Goal: Information Seeking & Learning: Learn about a topic

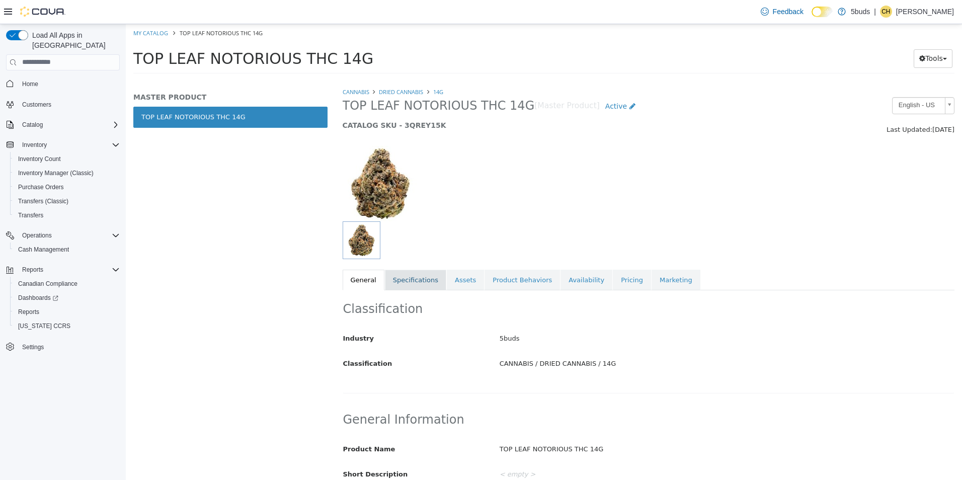
click at [421, 277] on link "Specifications" at bounding box center [415, 279] width 61 height 21
click at [422, 277] on link "Specifications" at bounding box center [415, 279] width 61 height 21
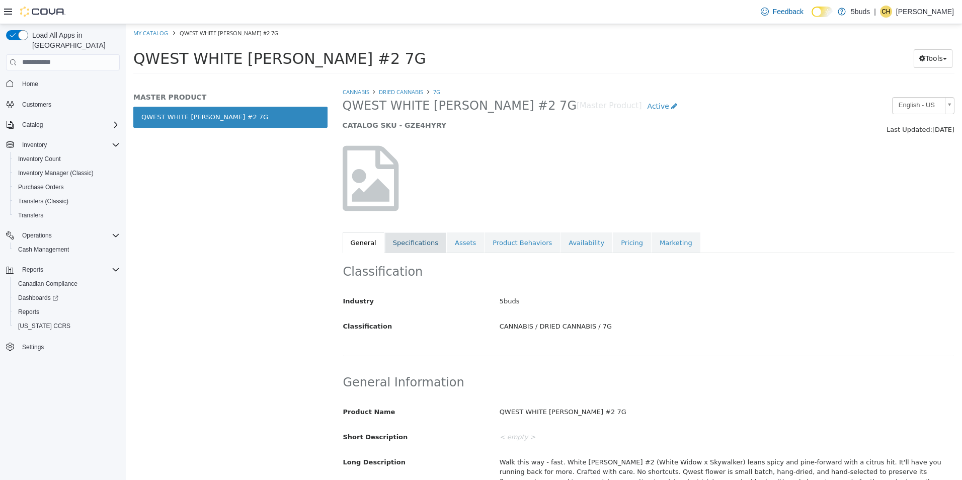
click at [415, 245] on link "Specifications" at bounding box center [415, 242] width 61 height 21
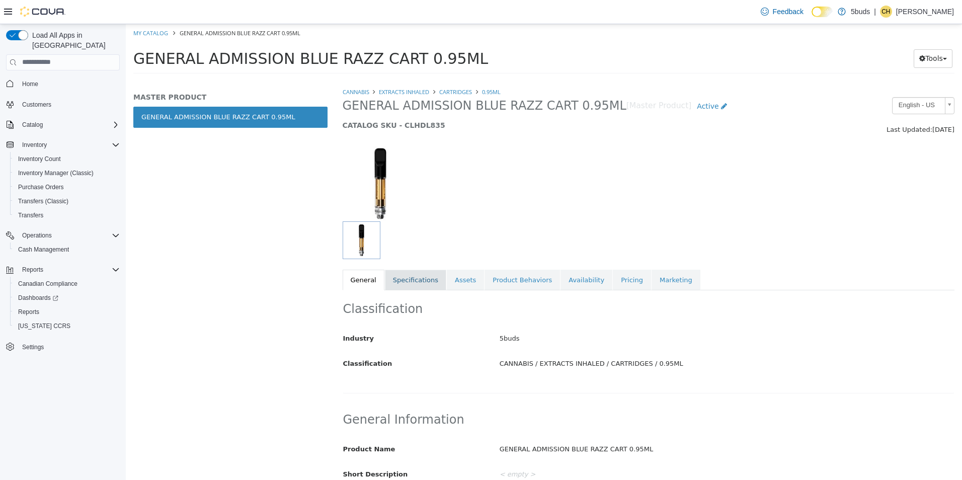
click at [412, 289] on link "Specifications" at bounding box center [415, 279] width 61 height 21
click at [427, 283] on link "Specifications" at bounding box center [415, 279] width 61 height 21
click at [413, 287] on link "Specifications" at bounding box center [415, 279] width 61 height 21
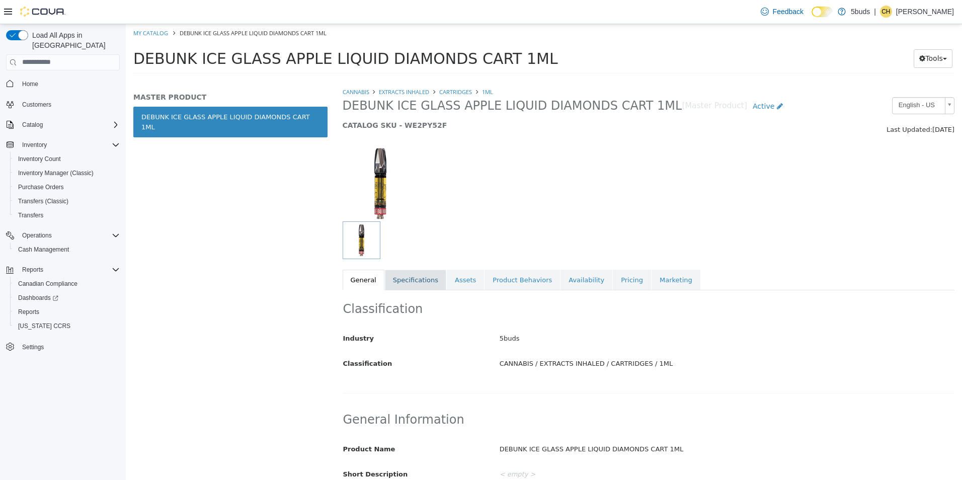
click at [422, 286] on link "Specifications" at bounding box center [415, 279] width 61 height 21
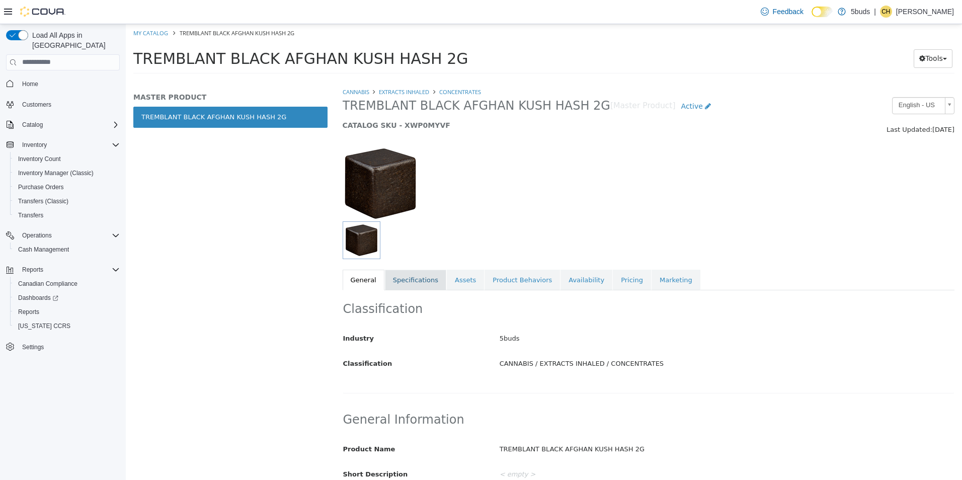
click at [410, 272] on link "Specifications" at bounding box center [415, 279] width 61 height 21
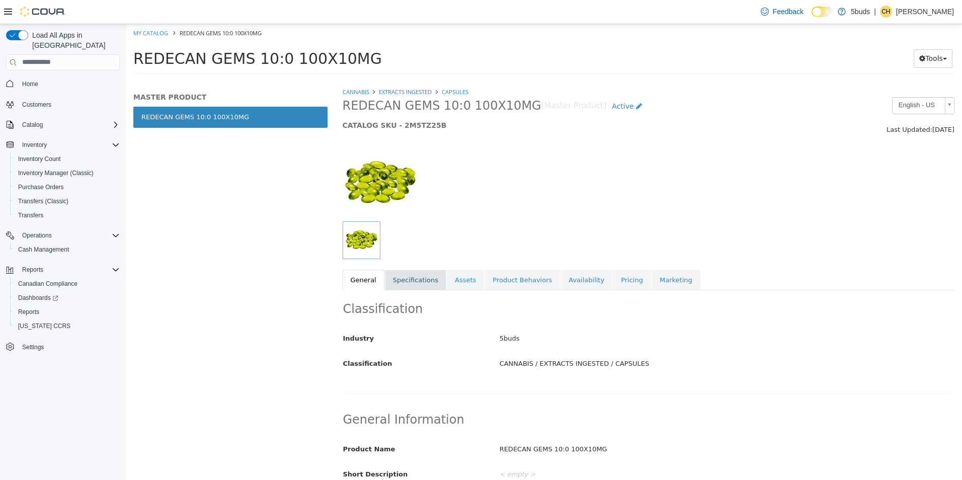
click at [397, 278] on link "Specifications" at bounding box center [415, 279] width 61 height 21
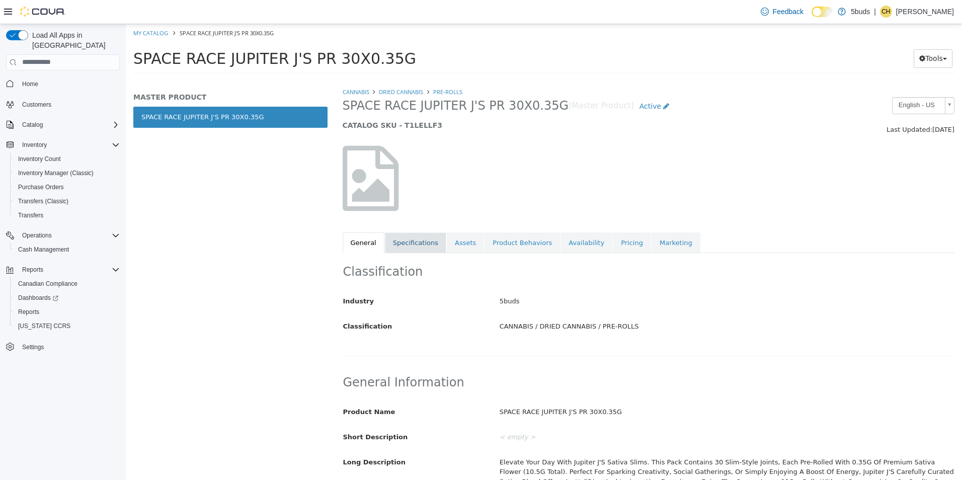
click at [395, 243] on link "Specifications" at bounding box center [415, 242] width 61 height 21
click at [574, 250] on link "Availability" at bounding box center [587, 242] width 52 height 21
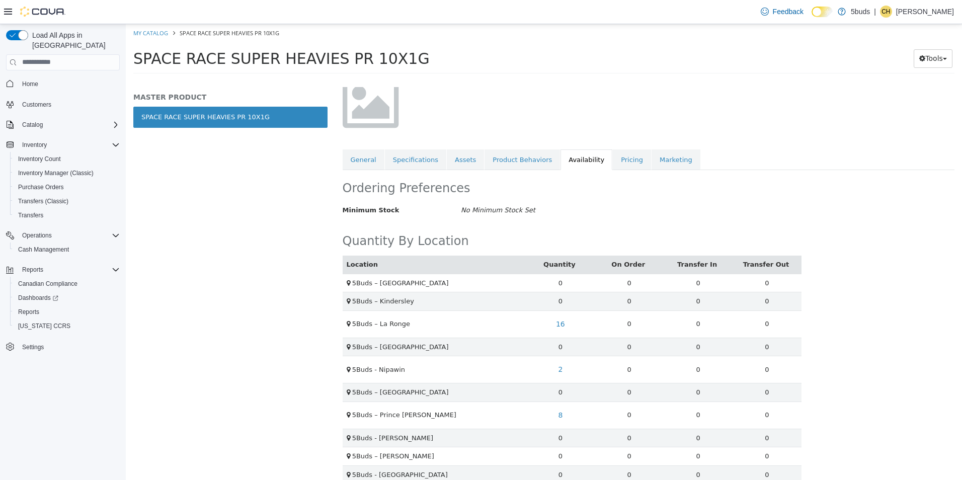
scroll to position [101, 0]
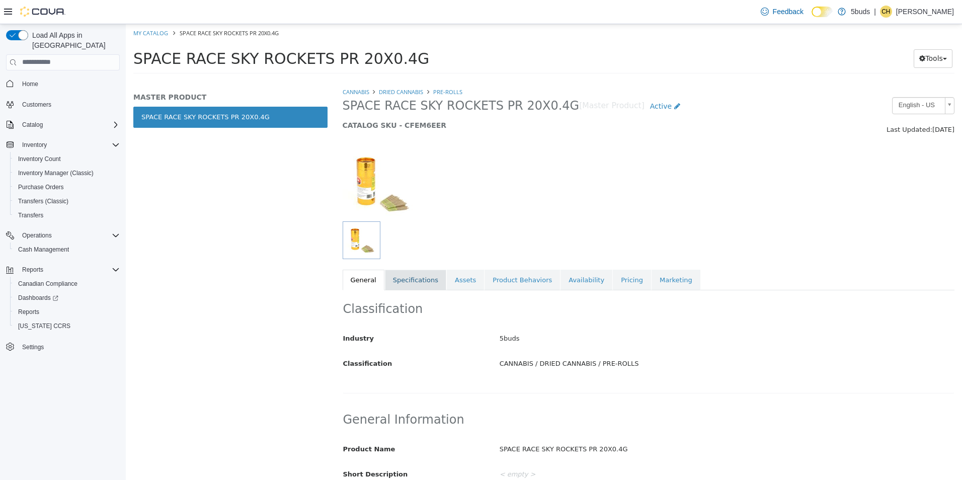
click at [410, 273] on link "Specifications" at bounding box center [415, 279] width 61 height 21
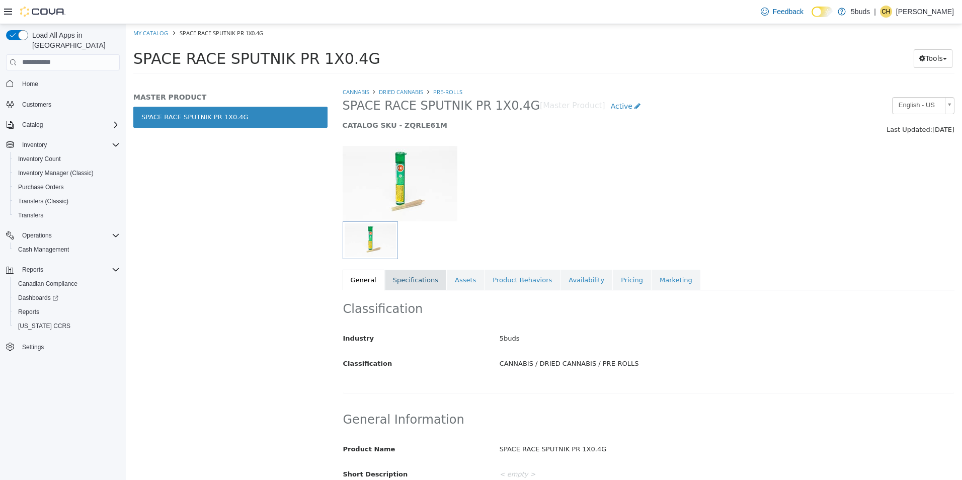
click at [411, 275] on link "Specifications" at bounding box center [415, 279] width 61 height 21
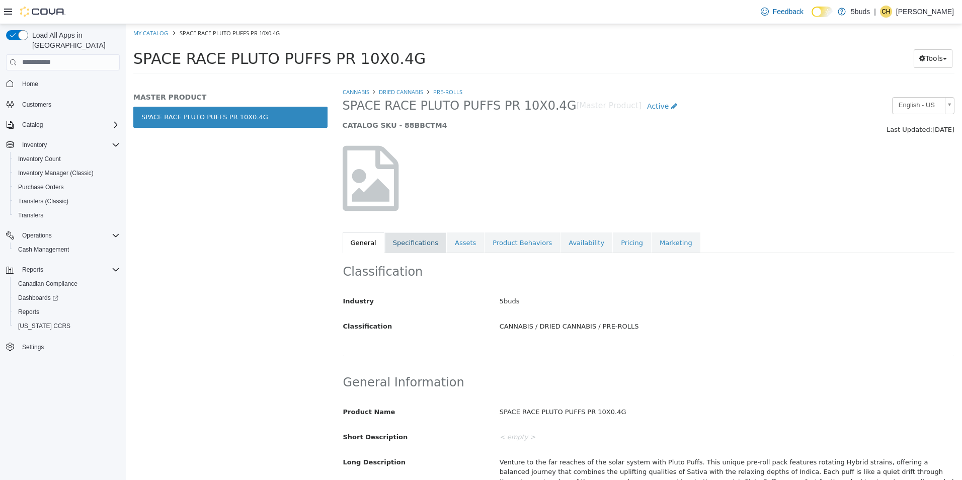
click at [409, 249] on link "Specifications" at bounding box center [415, 242] width 61 height 21
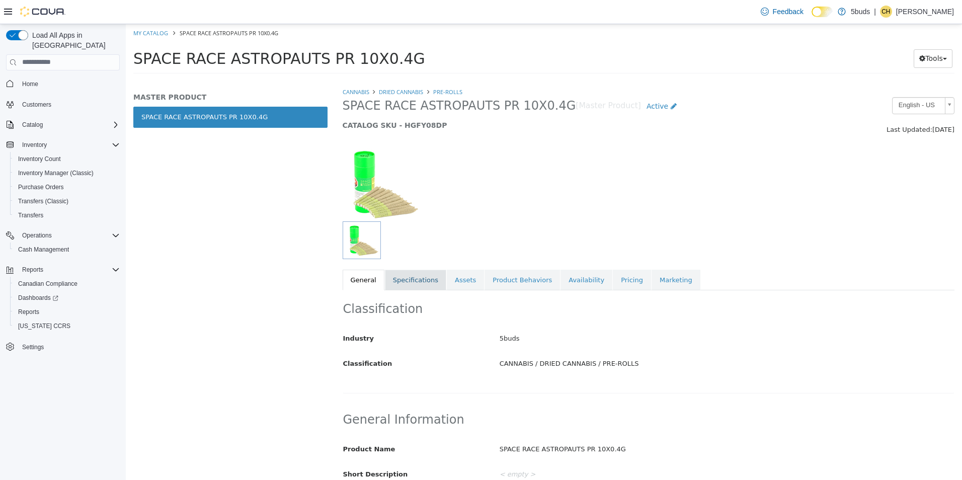
click at [388, 280] on link "Specifications" at bounding box center [415, 279] width 61 height 21
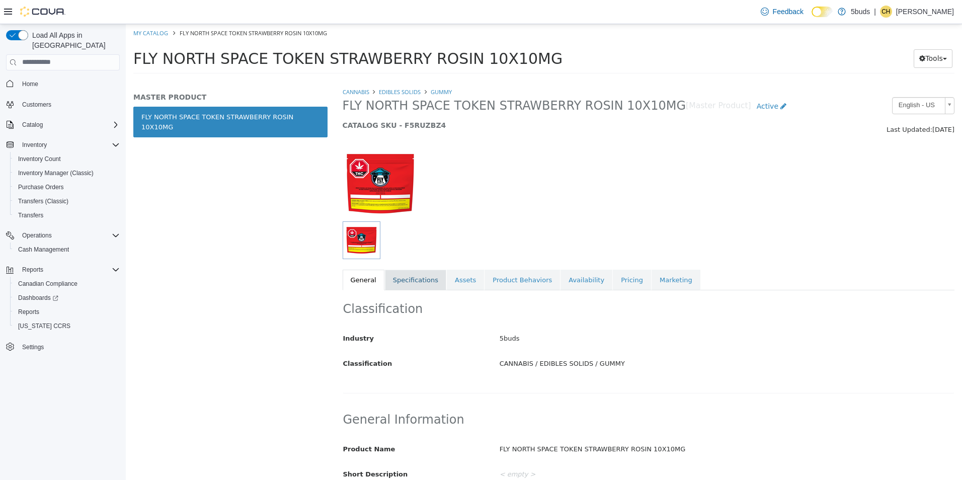
click at [413, 285] on link "Specifications" at bounding box center [415, 279] width 61 height 21
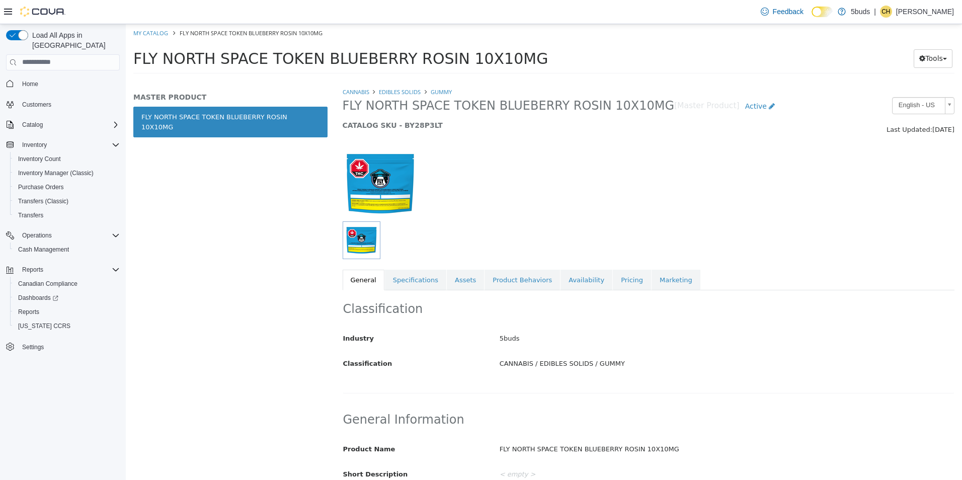
click at [410, 291] on div "Classification Industry 5buds Classification CANNABIS / EDIBLES SOLIDS / GUMMY …" at bounding box center [649, 341] width 612 height 103
click at [413, 283] on link "Specifications" at bounding box center [415, 279] width 61 height 21
